Goal: Task Accomplishment & Management: Complete application form

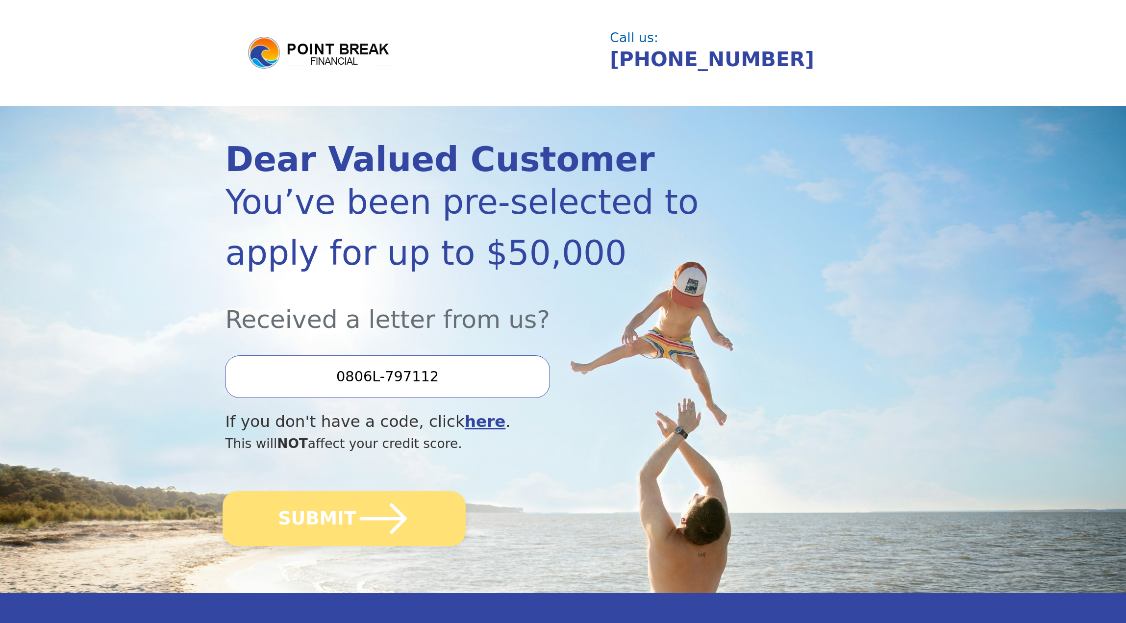
click at [334, 535] on button "SUBMIT" at bounding box center [344, 518] width 243 height 55
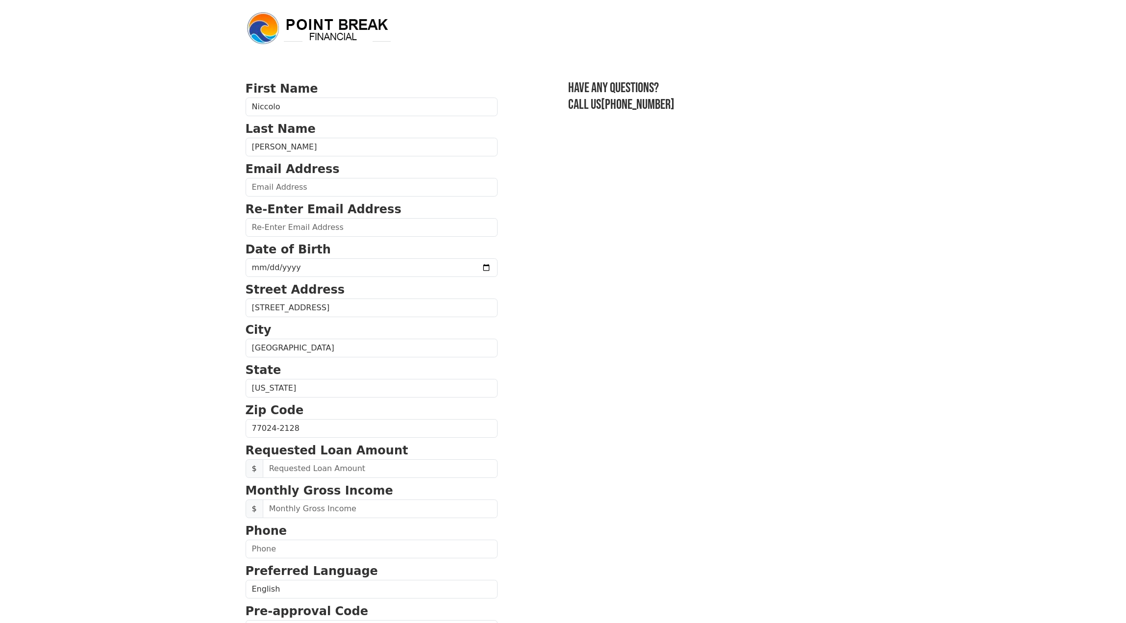
scroll to position [157, 0]
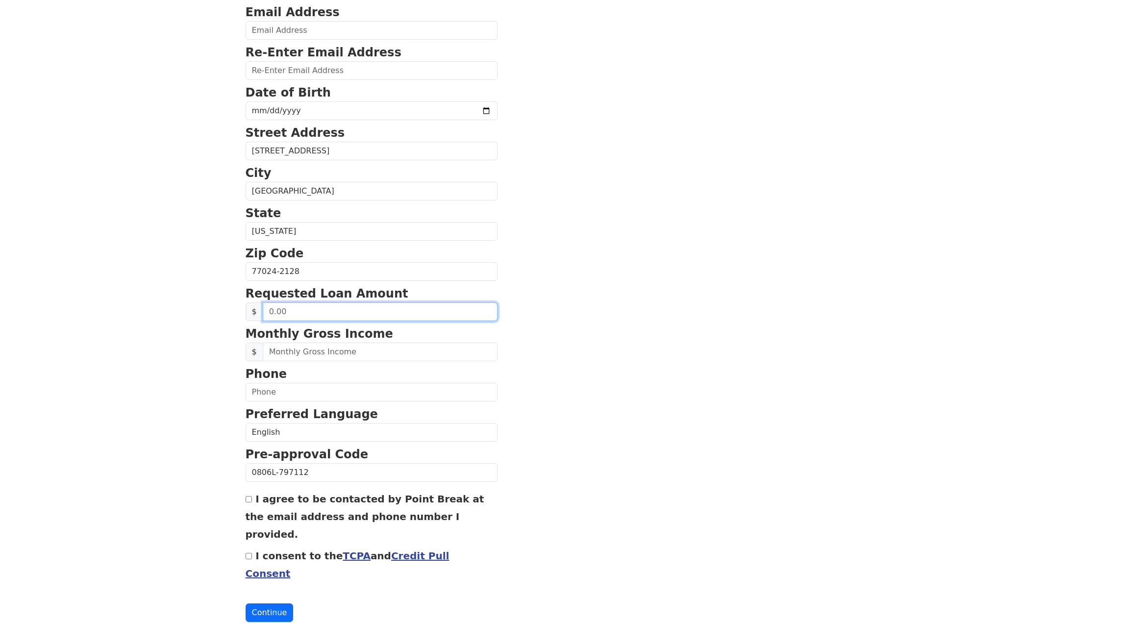
drag, startPoint x: 361, startPoint y: 317, endPoint x: 246, endPoint y: 307, distance: 114.6
click at [246, 307] on div "$" at bounding box center [371, 311] width 252 height 19
type input "50,000.00"
click at [100, 426] on body "First Name Niccolo Last Name Saltarelli Email Address Re-Enter Email Address Da…" at bounding box center [563, 154] width 1126 height 623
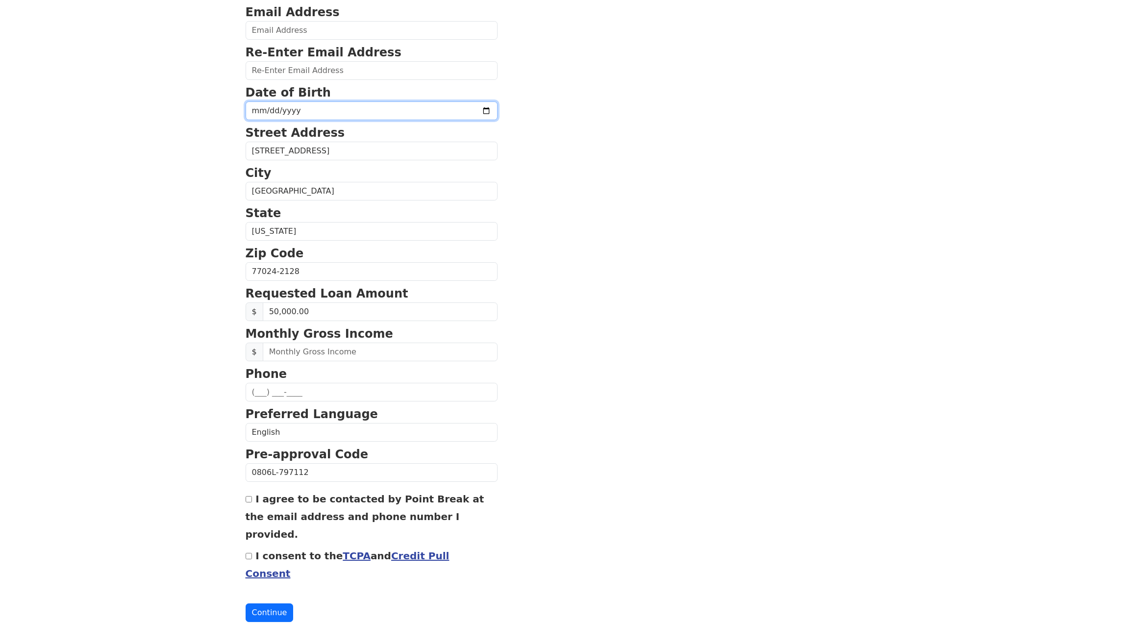
click at [256, 108] on input "date" at bounding box center [371, 110] width 252 height 19
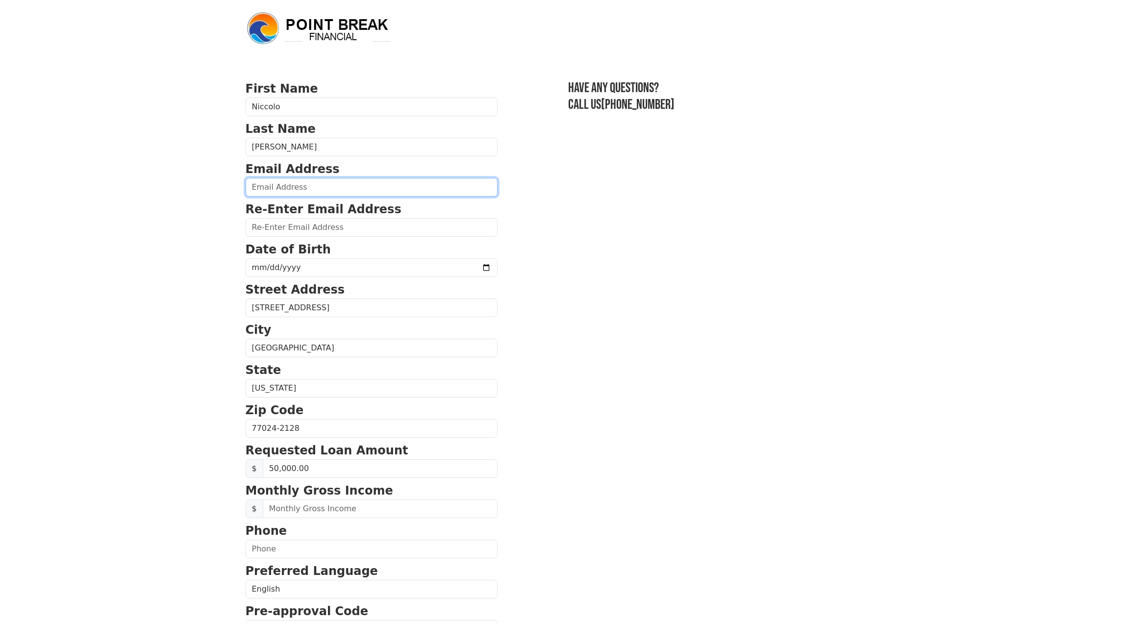
drag, startPoint x: 288, startPoint y: 188, endPoint x: 288, endPoint y: 182, distance: 5.4
type input "nick2795@gmail.com"
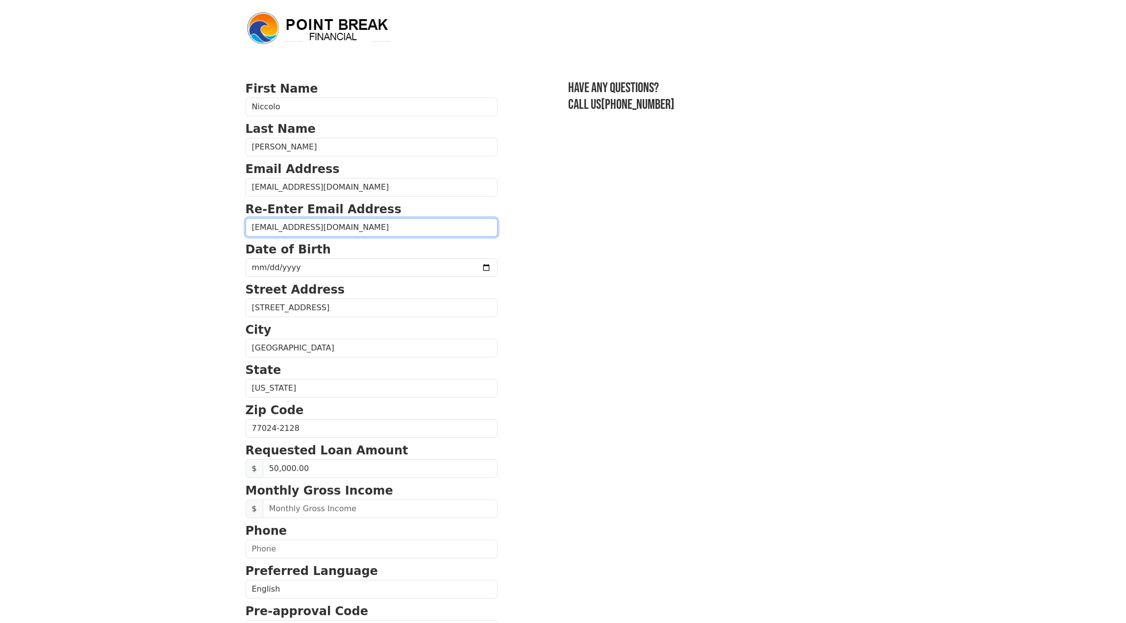
type input "nick2795@gmail.com"
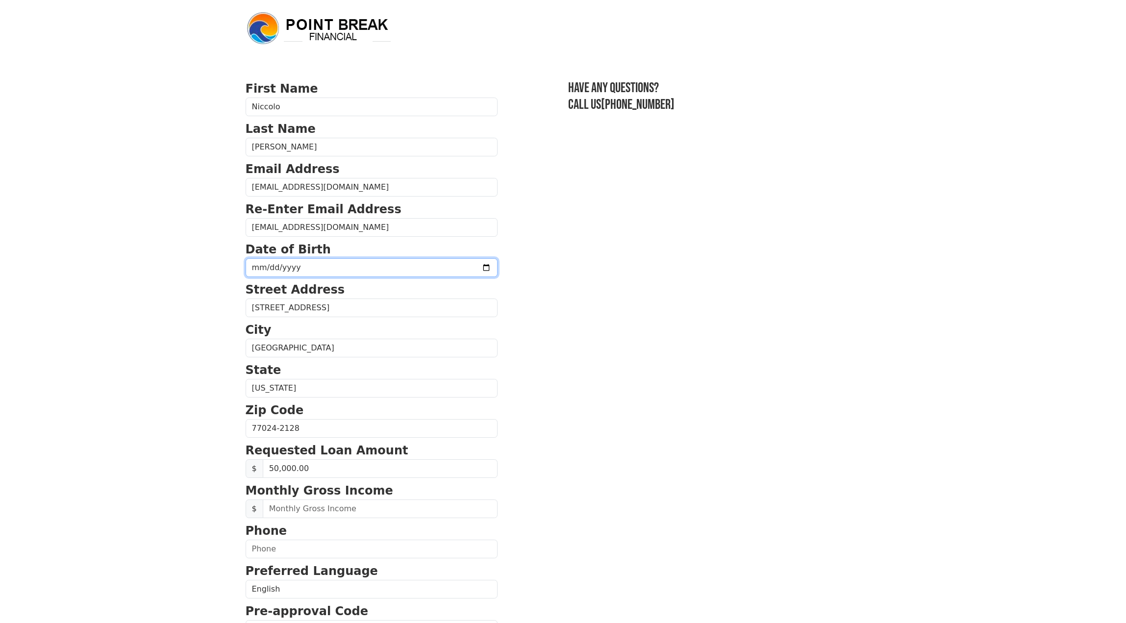
click at [249, 264] on input "date" at bounding box center [371, 267] width 252 height 19
type input "1995-05-27"
drag, startPoint x: 631, startPoint y: 327, endPoint x: 625, endPoint y: 328, distance: 6.0
click at [631, 327] on section "First Name Niccolo Last Name Saltarelli Email Address nick2795@gmail.com Re-Ent…" at bounding box center [562, 429] width 635 height 699
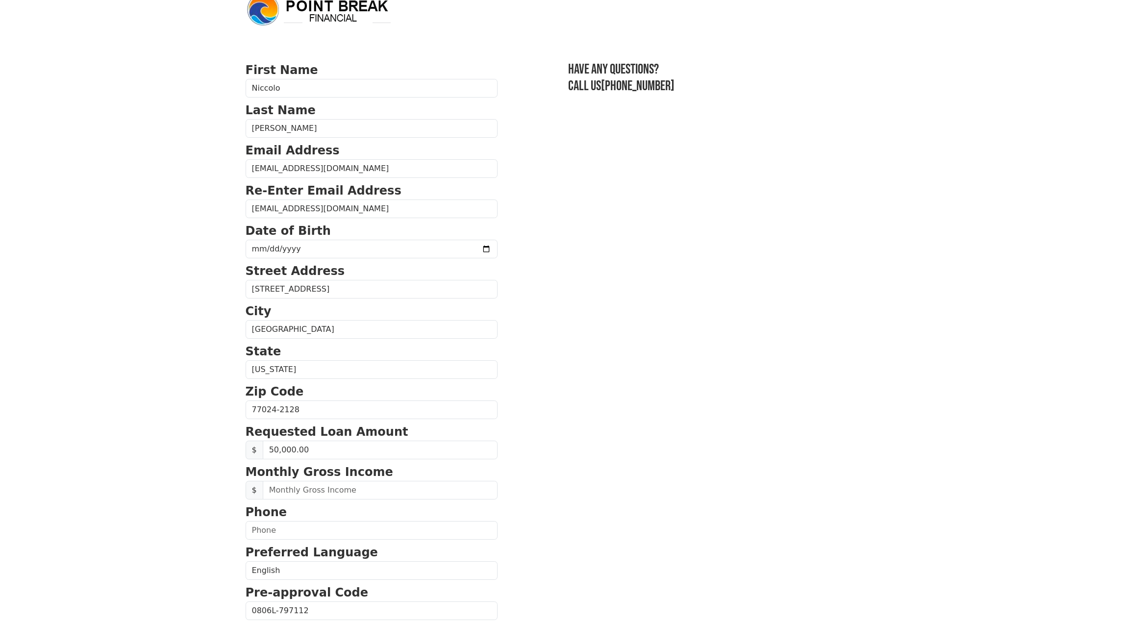
scroll to position [67, 0]
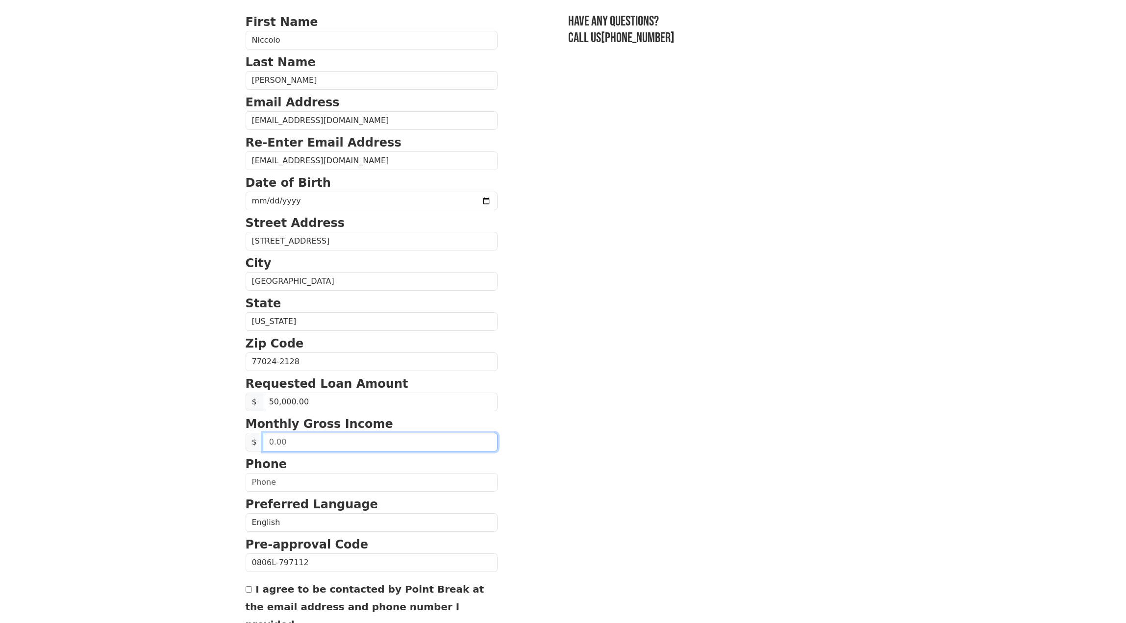
click at [312, 447] on input "text" at bounding box center [380, 442] width 235 height 19
click at [304, 446] on input "text" at bounding box center [380, 442] width 235 height 19
click at [303, 446] on input "text" at bounding box center [380, 442] width 235 height 19
drag, startPoint x: 300, startPoint y: 444, endPoint x: 251, endPoint y: 435, distance: 50.0
click at [252, 435] on div "$" at bounding box center [371, 442] width 252 height 19
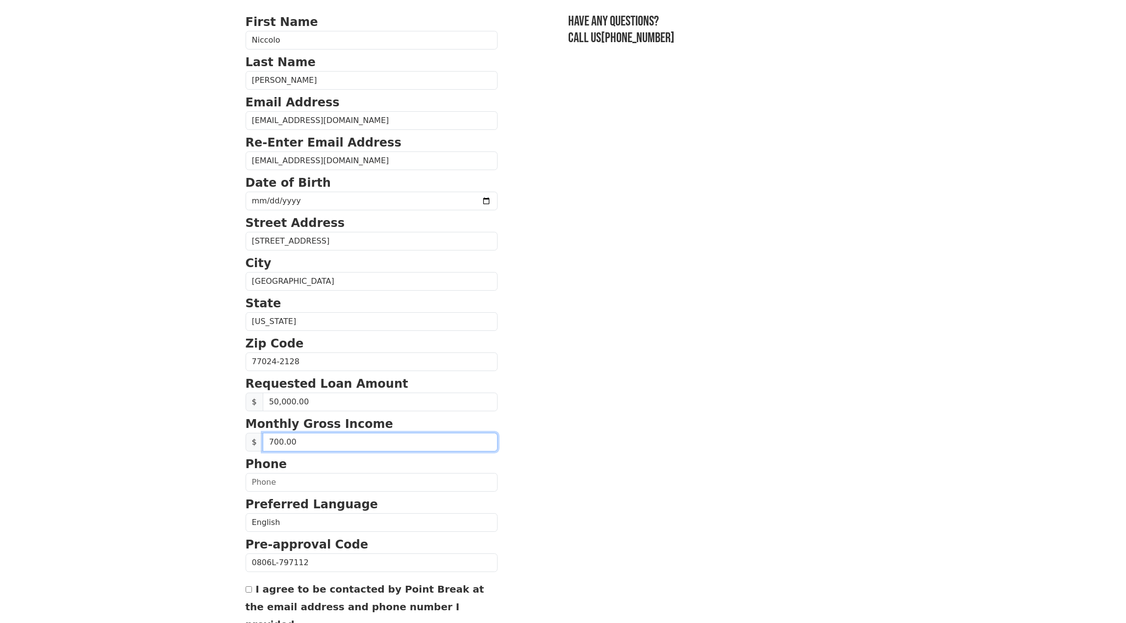
type input "7,000.00"
click at [286, 482] on input "text" at bounding box center [371, 482] width 252 height 19
type input "(832) 270-2782"
click at [187, 493] on body "First Name Niccolo Last Name Saltarelli Email Address nick2795@gmail.com Re-Ent…" at bounding box center [563, 244] width 1126 height 623
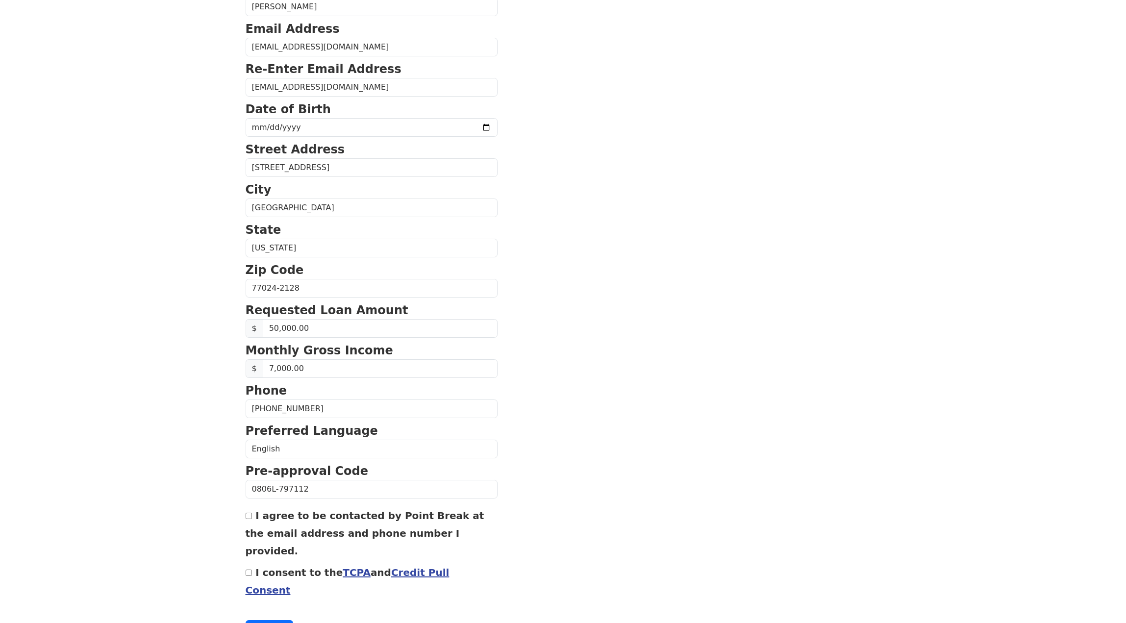
click at [251, 520] on div "I agree to be contacted by Point Break at the email address and phone number I …" at bounding box center [371, 532] width 252 height 53
click at [248, 569] on input "I consent to the TCPA and Credit Pull Consent" at bounding box center [248, 572] width 6 height 6
checkbox input "true"
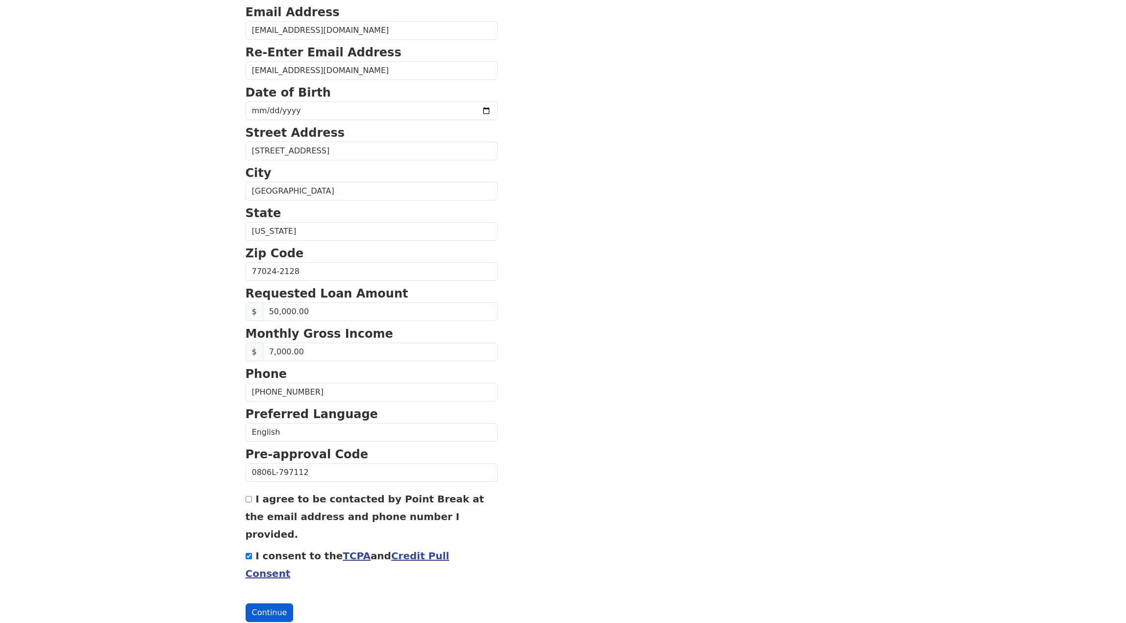
click at [266, 603] on button "Continue" at bounding box center [269, 612] width 48 height 19
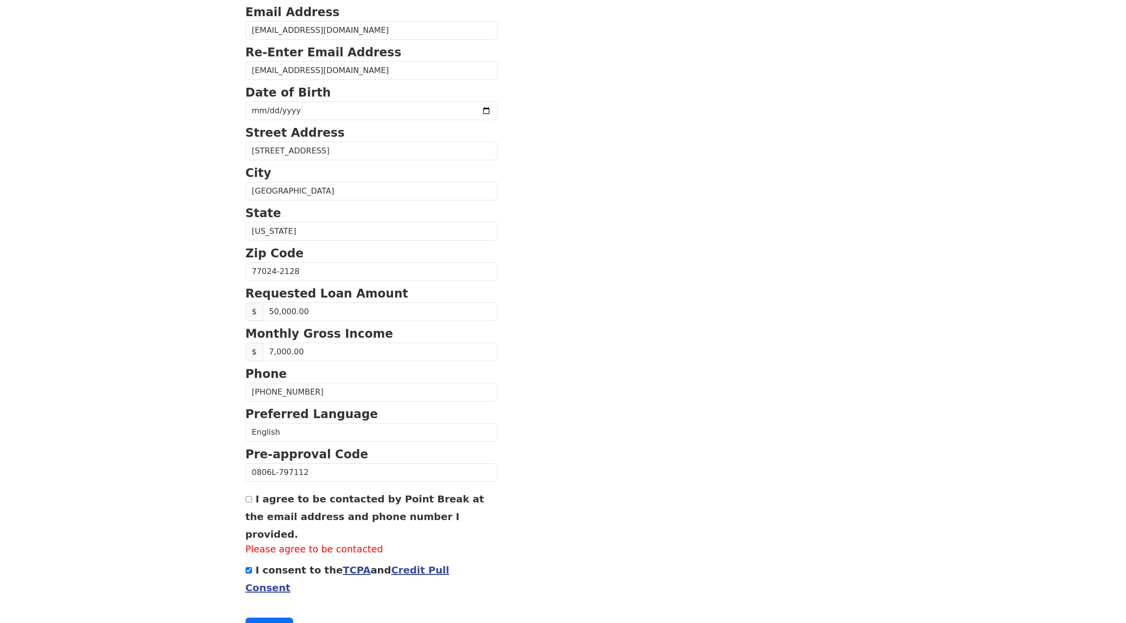
click at [250, 501] on input "I agree to be contacted by Point Break at the email address and phone number I …" at bounding box center [248, 499] width 6 height 6
checkbox input "true"
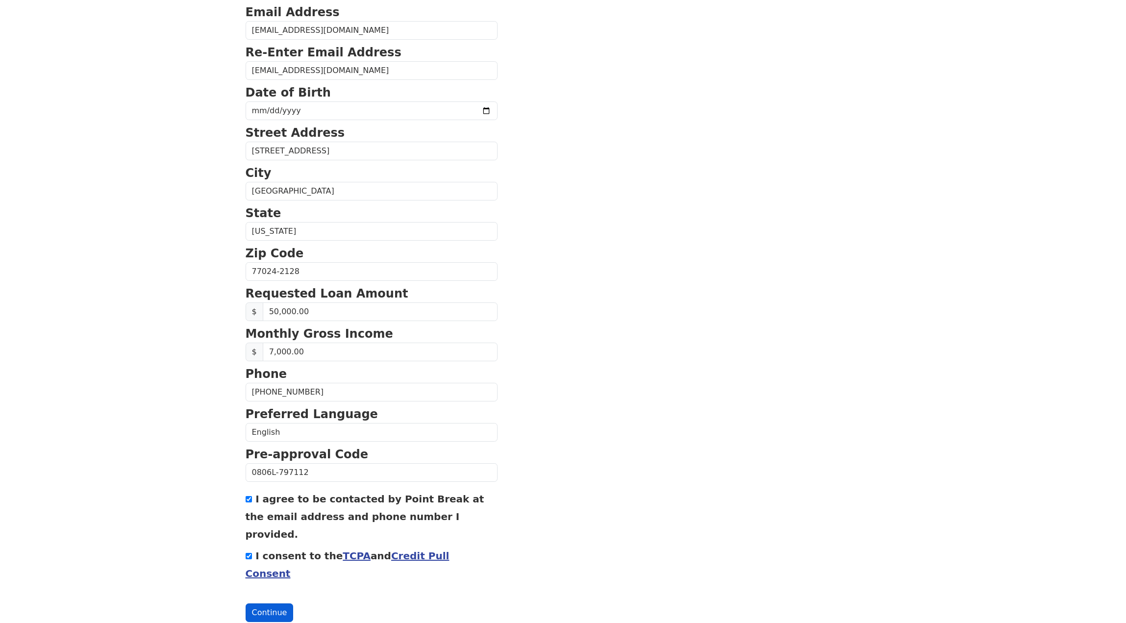
click at [270, 603] on button "Continue" at bounding box center [269, 612] width 48 height 19
